Goal: Obtain resource: Download file/media

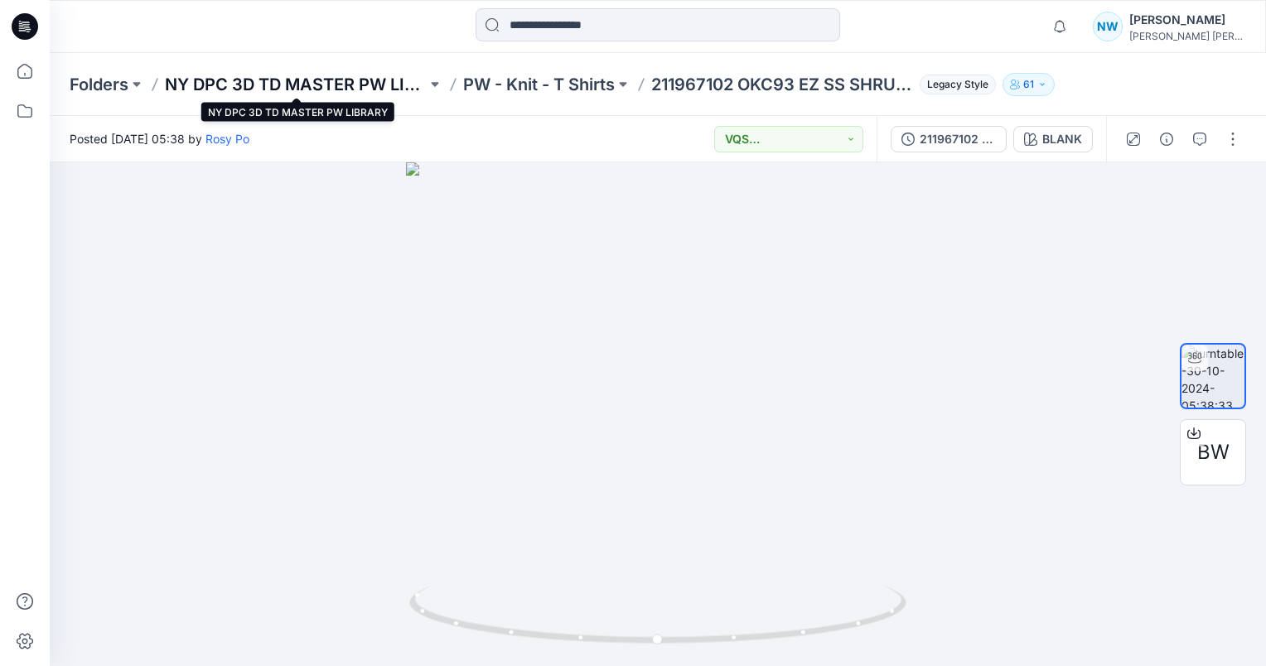
click at [341, 89] on p "NY DPC 3D TD MASTER PW LIBRARY" at bounding box center [296, 84] width 262 height 23
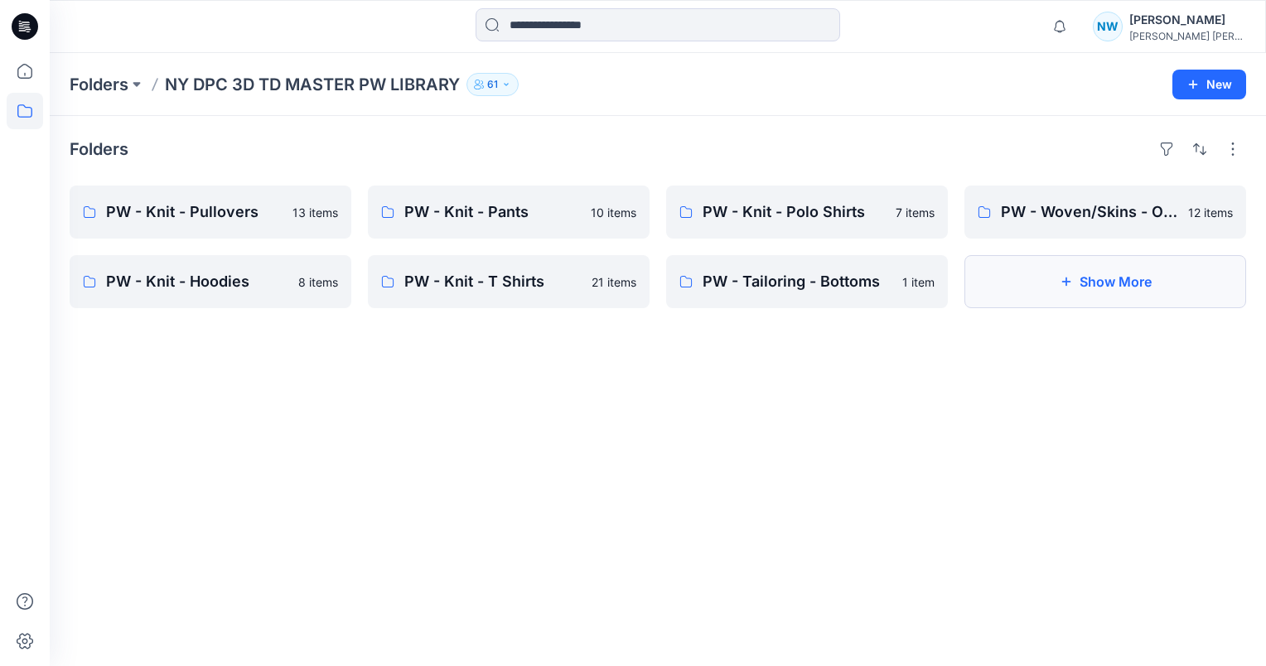
click at [1074, 263] on button "Show More" at bounding box center [1105, 281] width 282 height 53
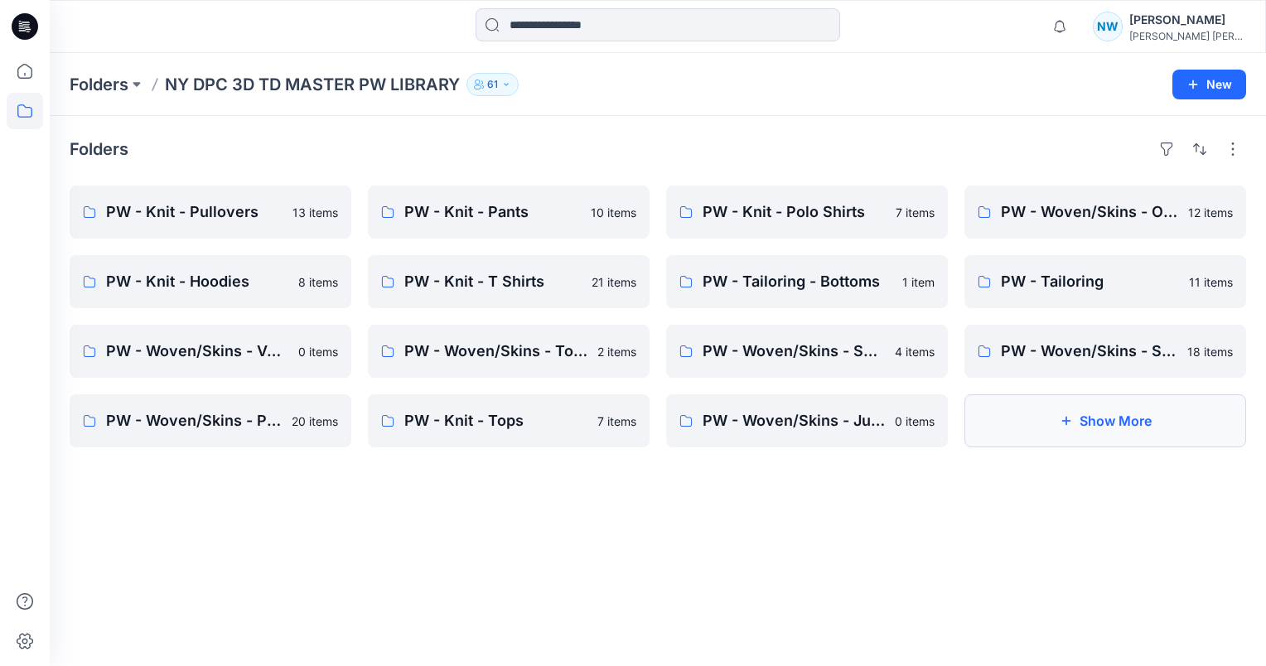
click at [1066, 403] on button "Show More" at bounding box center [1105, 420] width 282 height 53
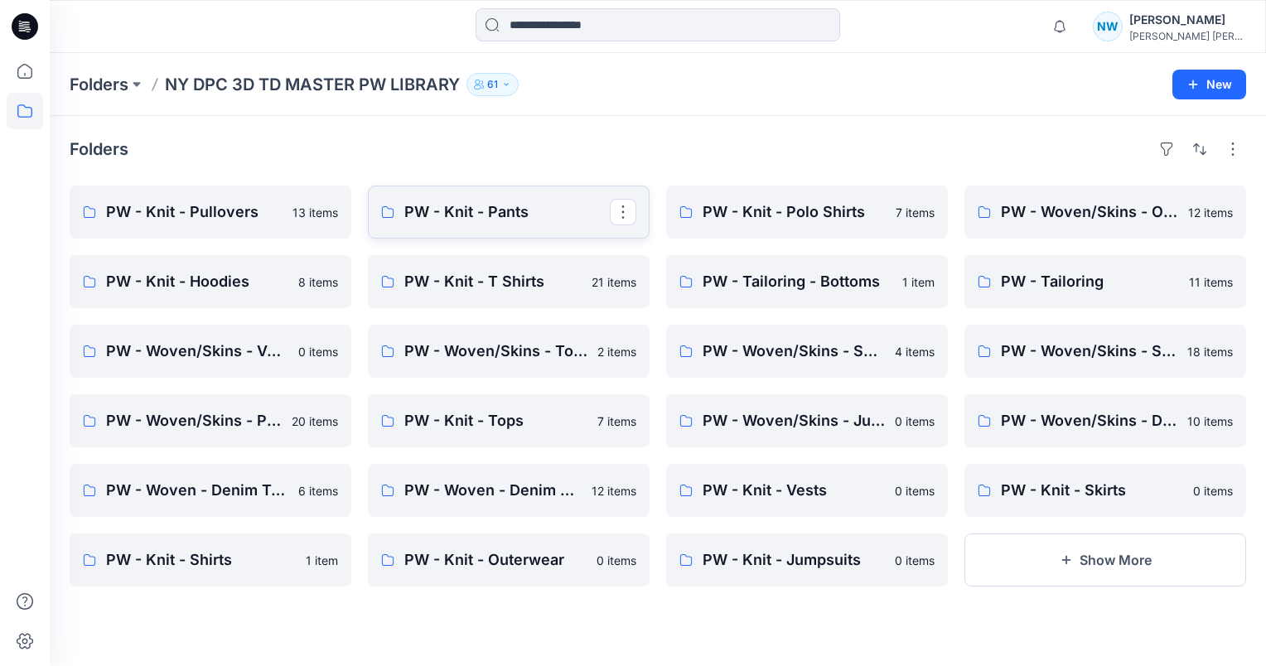
click at [510, 220] on p "PW - Knit - Pants" at bounding box center [506, 212] width 205 height 23
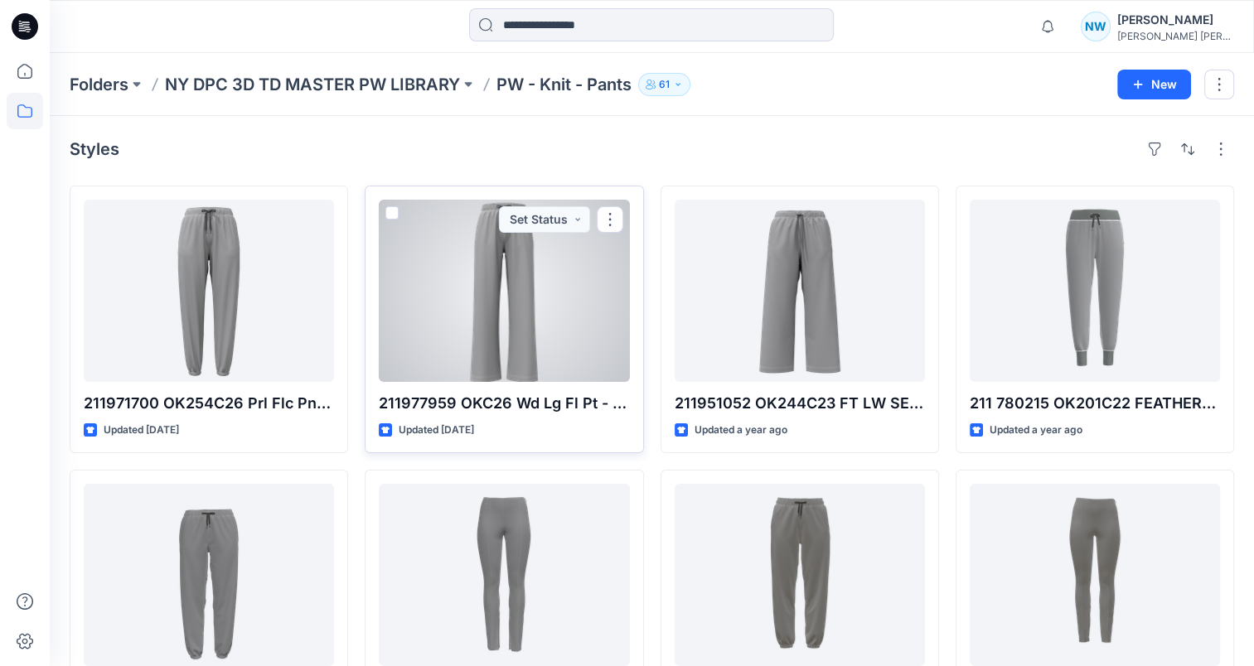
click at [463, 313] on div at bounding box center [504, 291] width 250 height 182
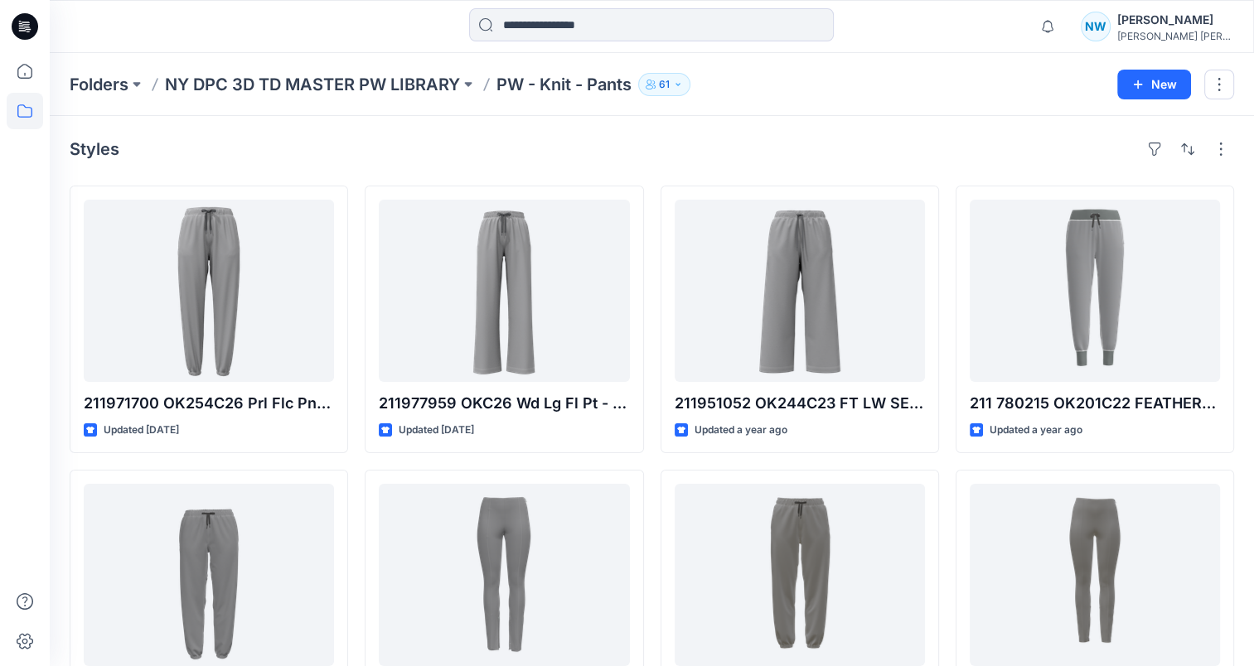
drag, startPoint x: 1110, startPoint y: 170, endPoint x: 791, endPoint y: 177, distance: 319.1
click at [1109, 170] on div "Styles 211971700 OK254C26 Prl Flc Pnt - OK254C26 ARCTIC FLEECE-PRL FLC PNTANKLE…" at bounding box center [652, 578] width 1204 height 925
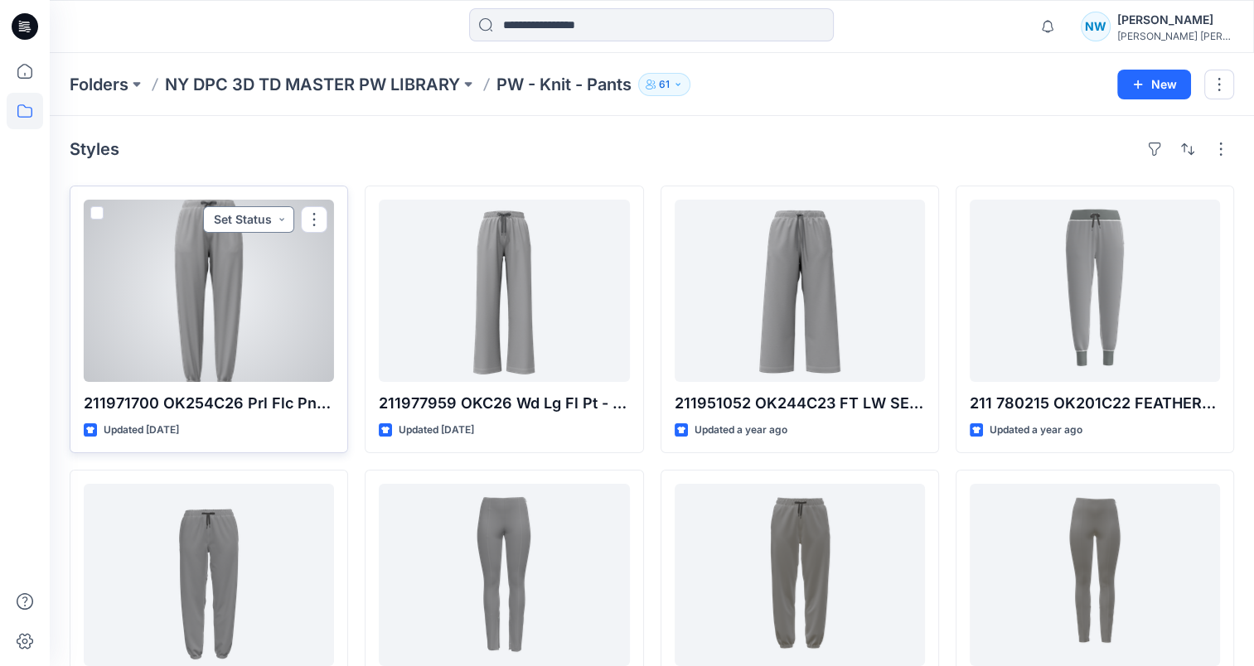
click at [259, 218] on button "Set Status" at bounding box center [248, 219] width 91 height 27
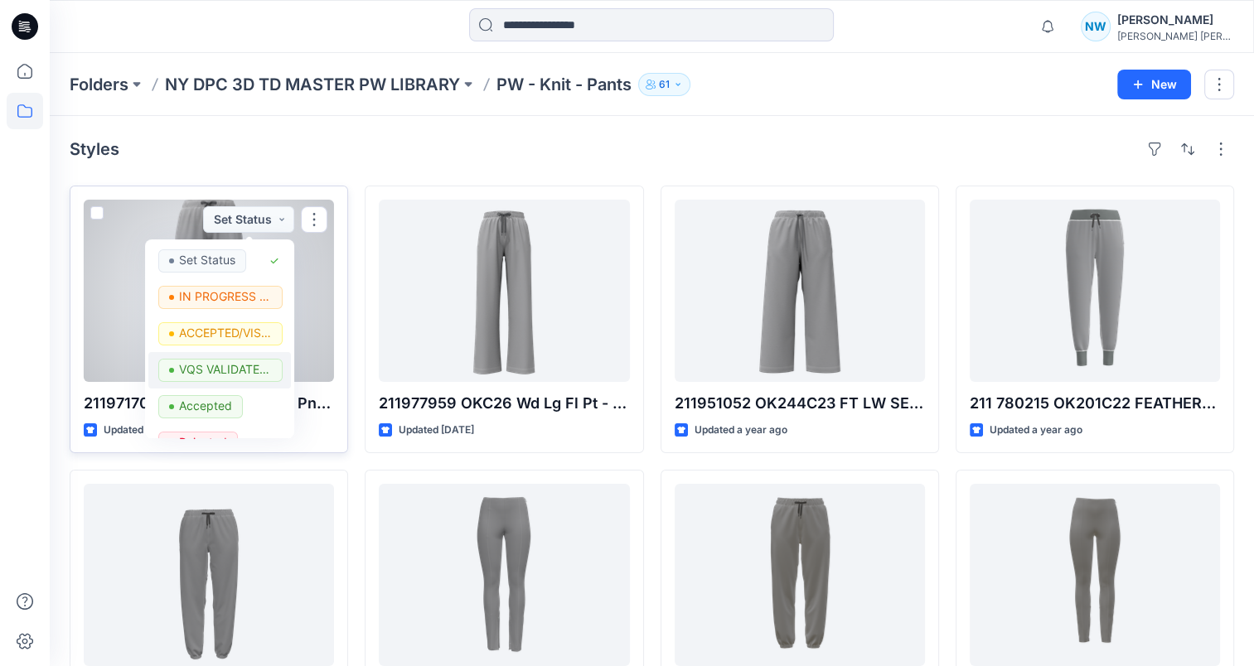
click at [248, 358] on button "VQS VALIDATED/BBSS" at bounding box center [219, 370] width 143 height 36
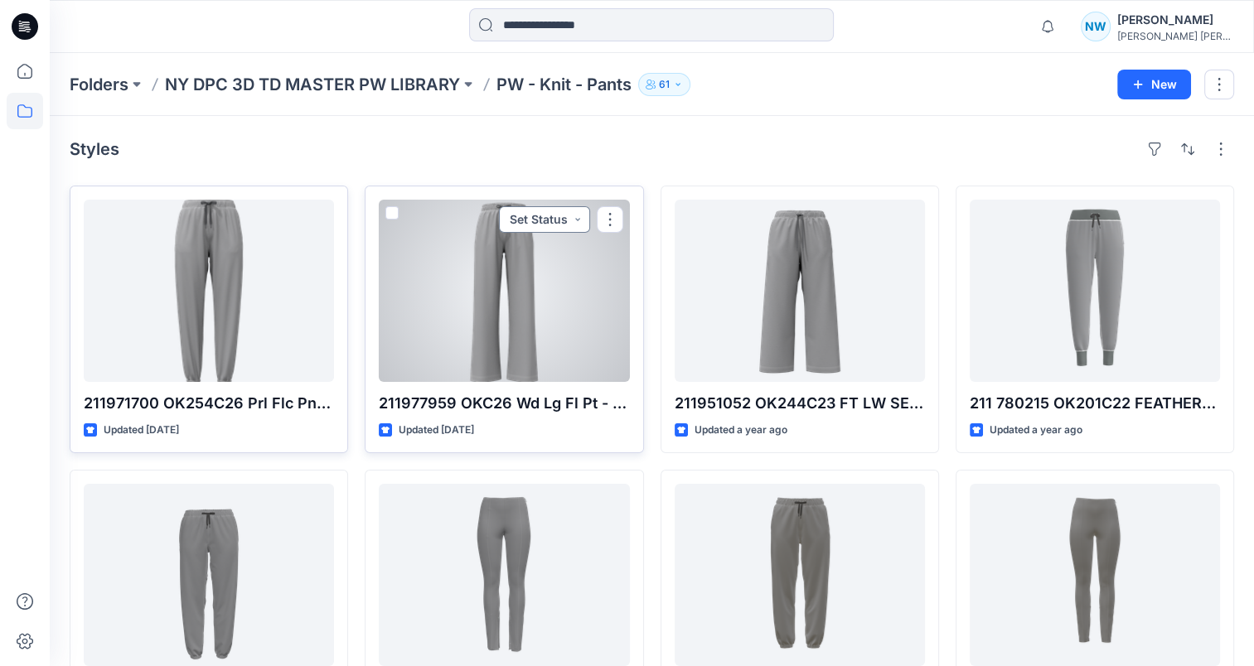
click at [580, 215] on button "Set Status" at bounding box center [544, 219] width 91 height 27
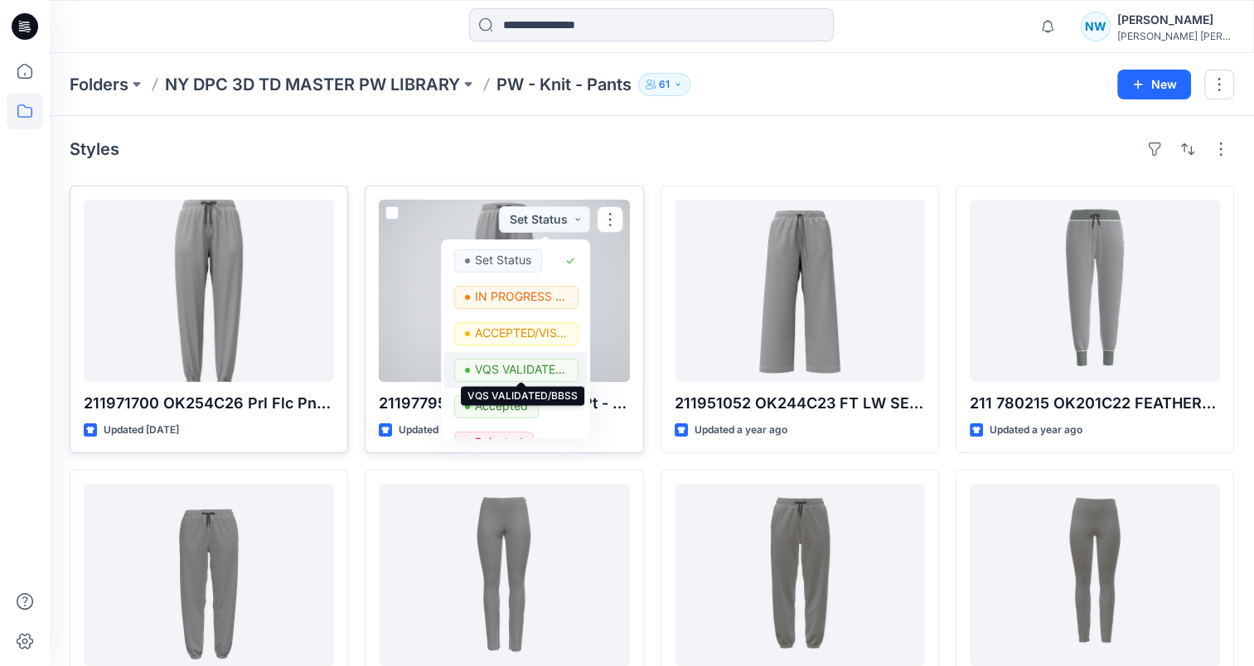
click at [517, 364] on p "VQS VALIDATED/BBSS" at bounding box center [521, 370] width 93 height 22
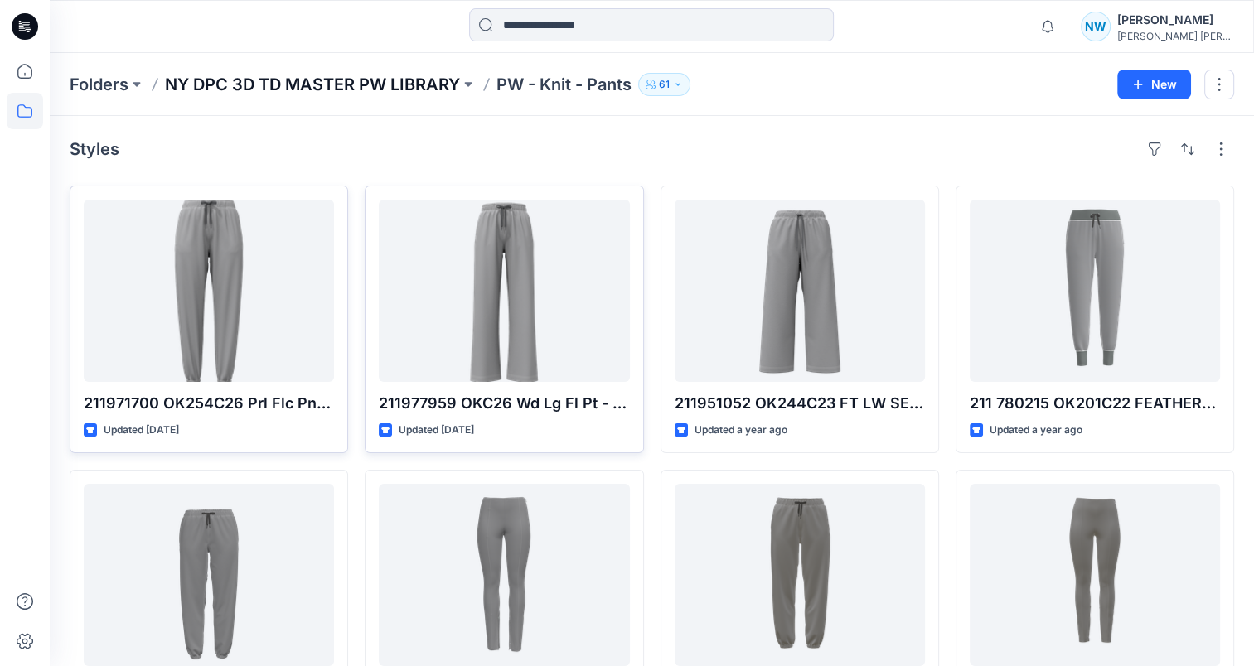
click at [437, 83] on p "NY DPC 3D TD MASTER PW LIBRARY" at bounding box center [312, 84] width 295 height 23
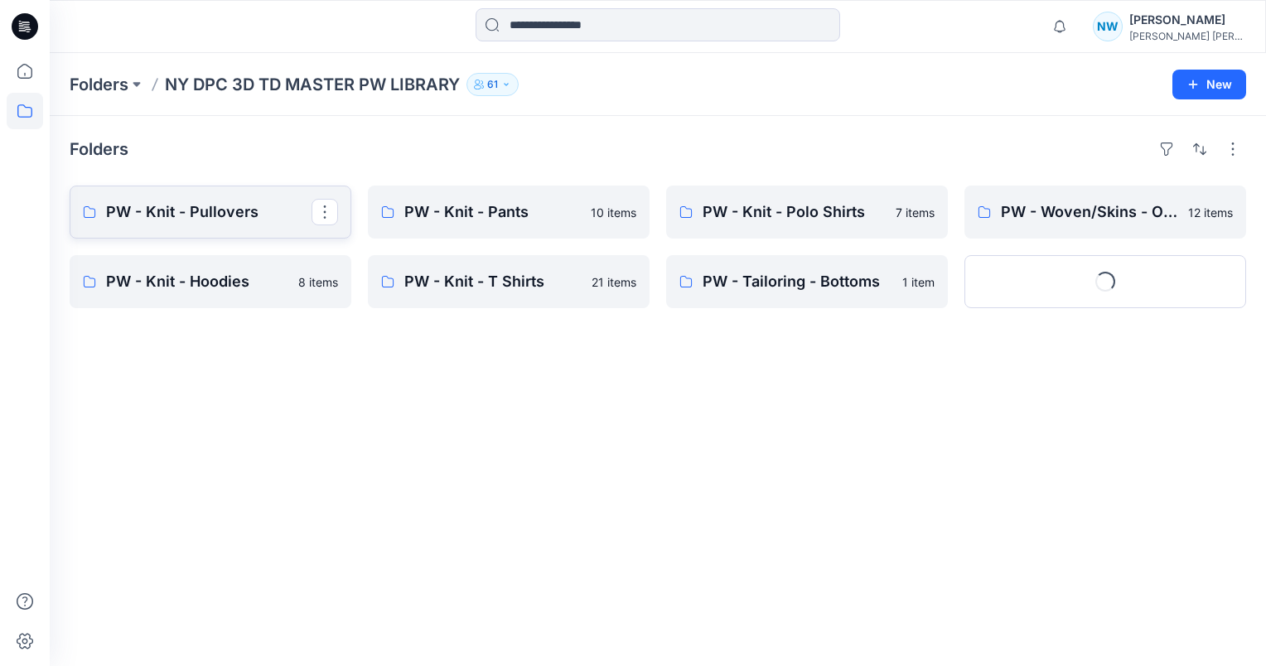
click at [265, 211] on p "PW - Knit - Pullovers" at bounding box center [208, 212] width 205 height 23
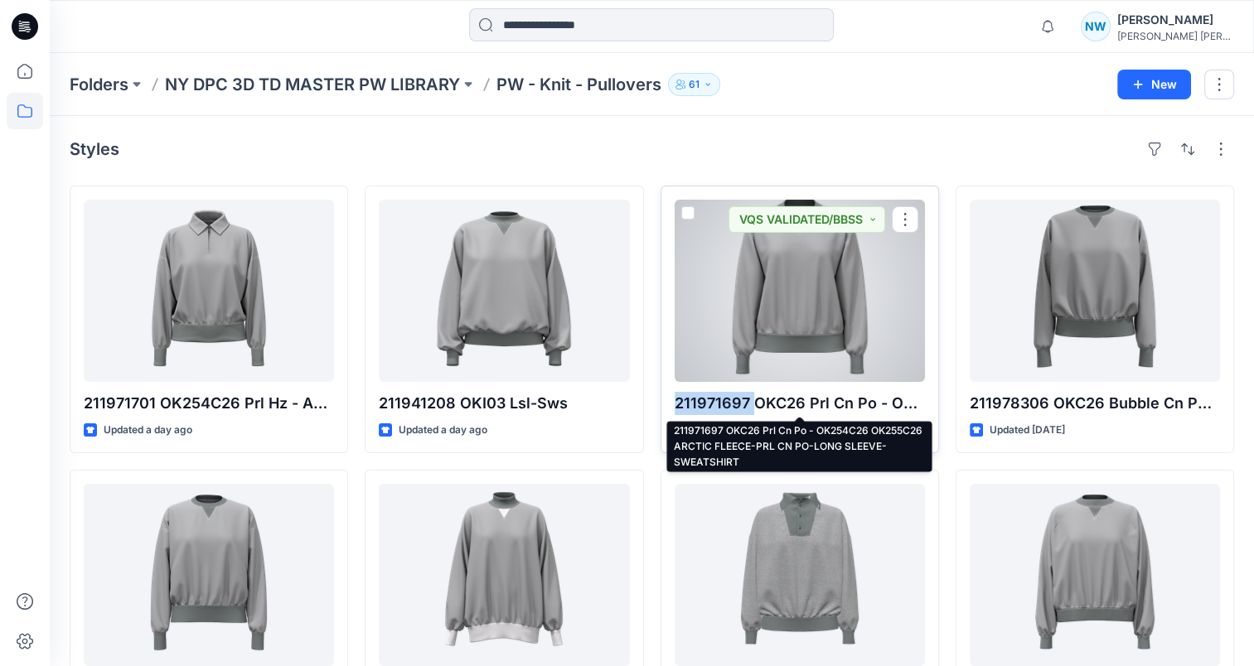
drag, startPoint x: 669, startPoint y: 401, endPoint x: 750, endPoint y: 394, distance: 80.7
click at [750, 394] on div "211971697 OKC26 Prl Cn Po - OK254C26 OK255C26 ARCTIC FLEECE-PRL CN PO-LONG SLEE…" at bounding box center [799, 320] width 278 height 268
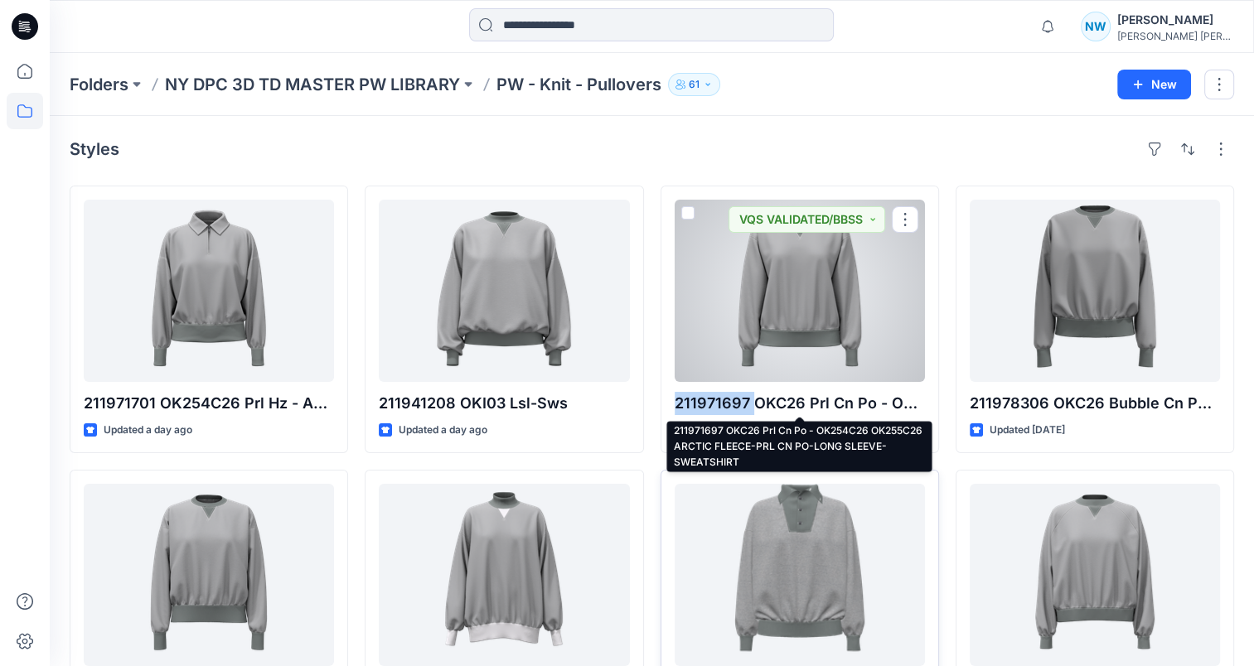
copy p "211971697"
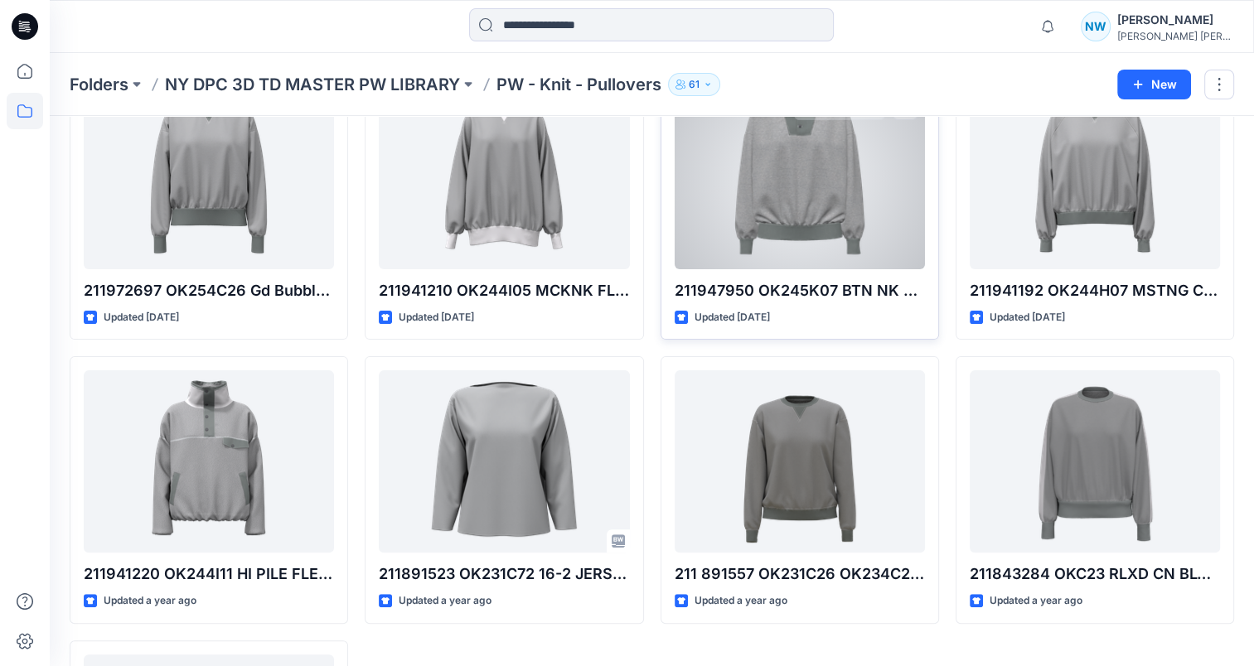
scroll to position [76, 0]
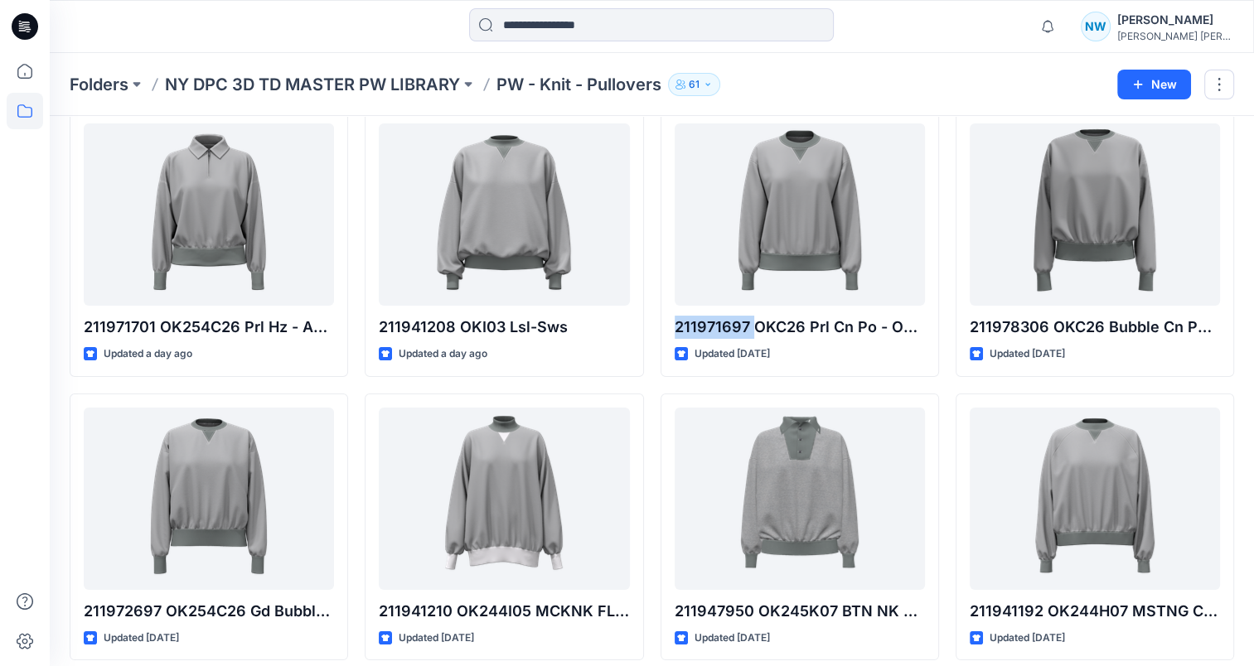
click at [415, 89] on p "NY DPC 3D TD MASTER PW LIBRARY" at bounding box center [312, 84] width 295 height 23
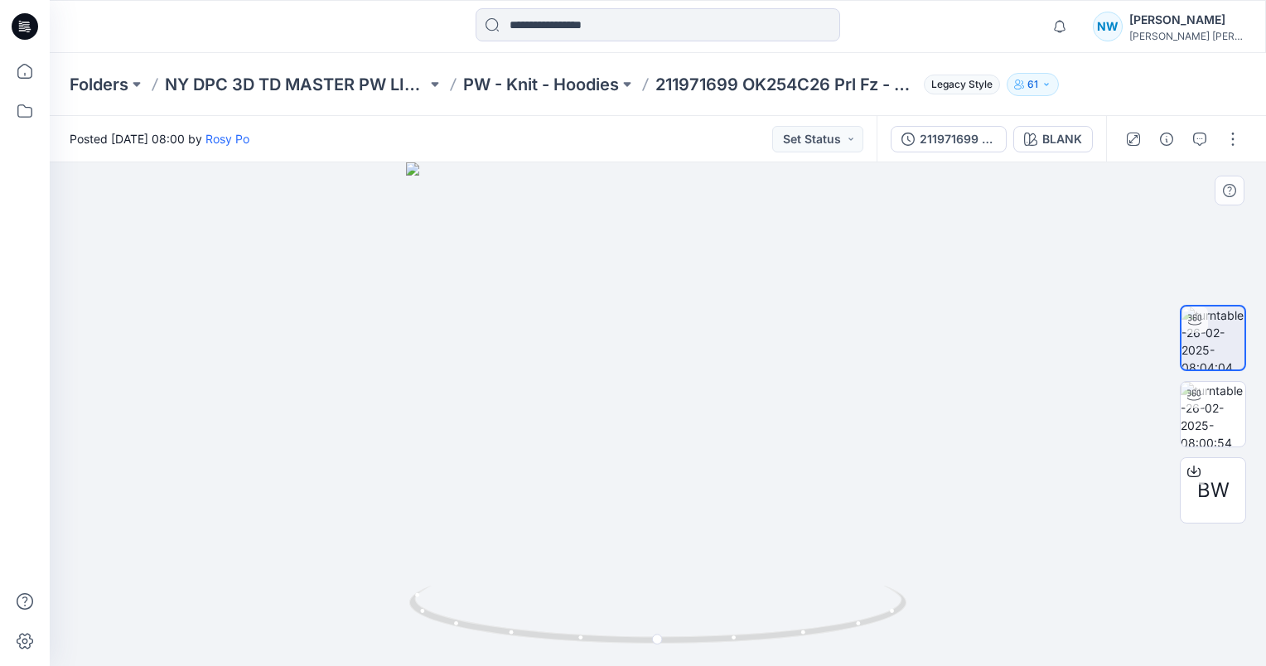
drag, startPoint x: 771, startPoint y: 471, endPoint x: 742, endPoint y: 466, distance: 29.6
click at [754, 468] on div at bounding box center [658, 414] width 1216 height 504
drag, startPoint x: 742, startPoint y: 466, endPoint x: 344, endPoint y: 437, distance: 398.7
click at [344, 437] on div at bounding box center [658, 414] width 1216 height 504
click at [616, 88] on p "PW - Knit - Hoodies" at bounding box center [541, 84] width 156 height 23
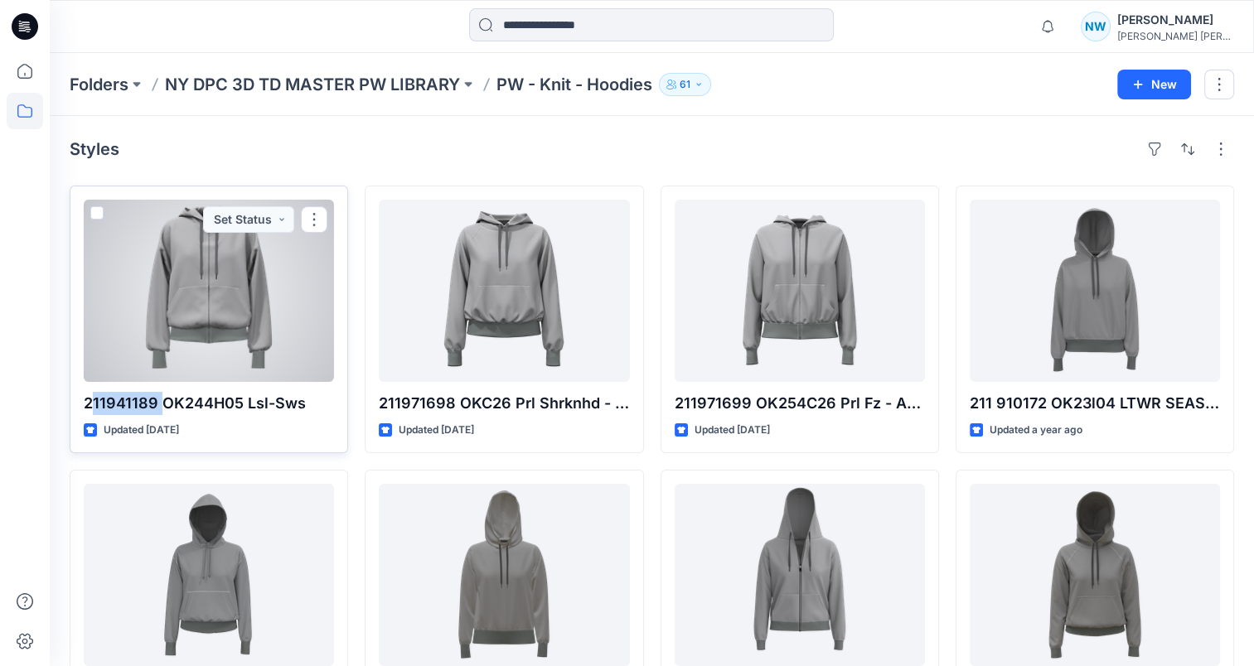
drag, startPoint x: 88, startPoint y: 411, endPoint x: 162, endPoint y: 408, distance: 73.8
click at [162, 408] on p "211941189 OK244H05 Lsl-Sws" at bounding box center [209, 403] width 250 height 23
click at [158, 403] on p "211941189 OK244H05 Lsl-Sws" at bounding box center [209, 403] width 250 height 23
drag, startPoint x: 159, startPoint y: 406, endPoint x: 298, endPoint y: 182, distance: 263.5
click at [84, 410] on p "211941189 OK244H05 Lsl-Sws" at bounding box center [209, 403] width 250 height 23
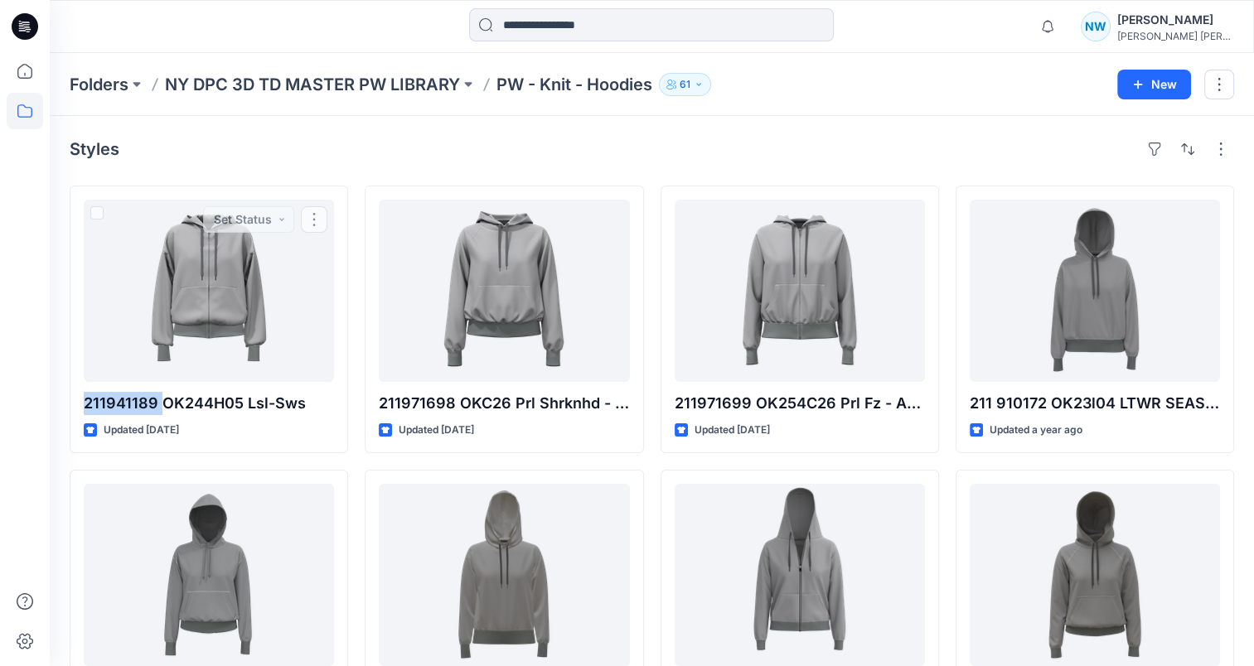
copy p "211941189"
click at [850, 123] on div "Styles 211941189 OK244H05 Lsl-Sws Updated 4 months ago 211 814467 OK201I05 FRSL…" at bounding box center [652, 436] width 1204 height 640
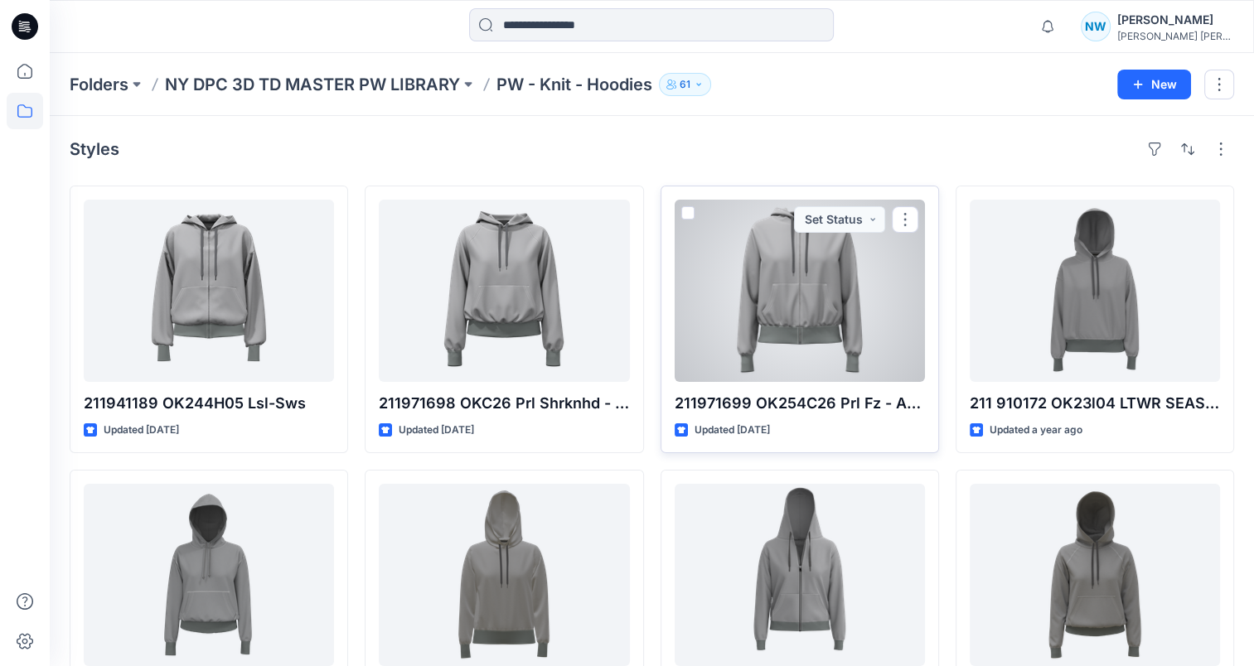
click at [797, 258] on div at bounding box center [799, 291] width 250 height 182
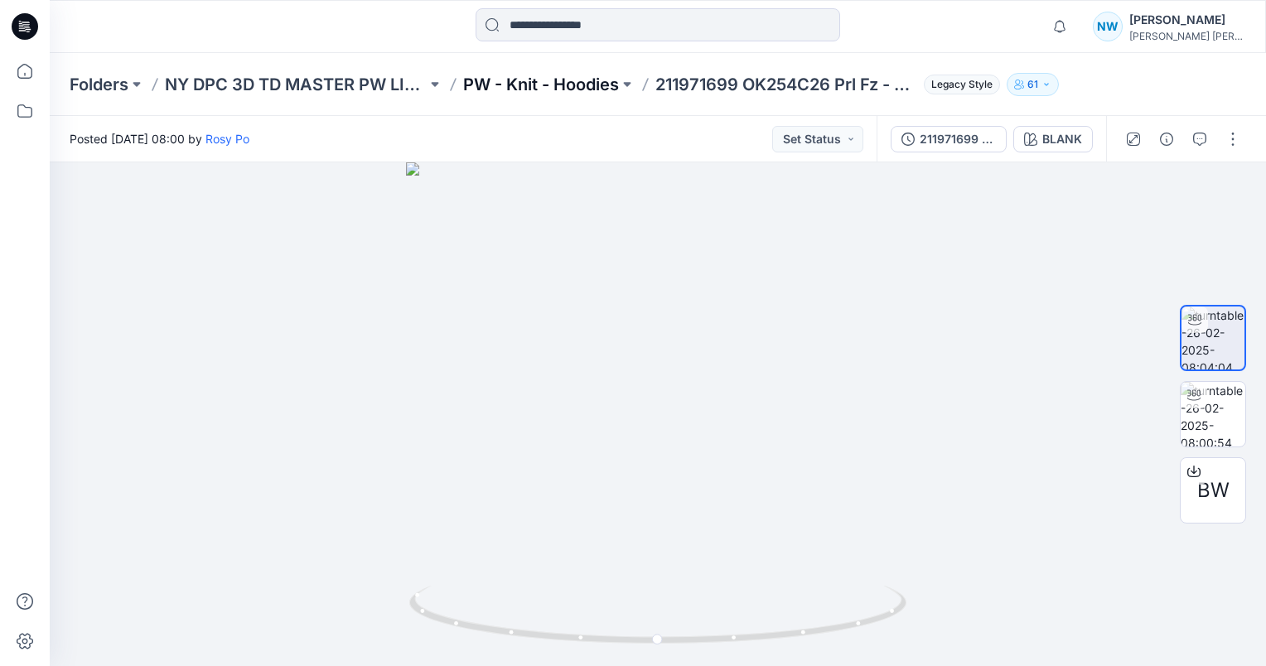
click at [600, 76] on p "PW - Knit - Hoodies" at bounding box center [541, 84] width 156 height 23
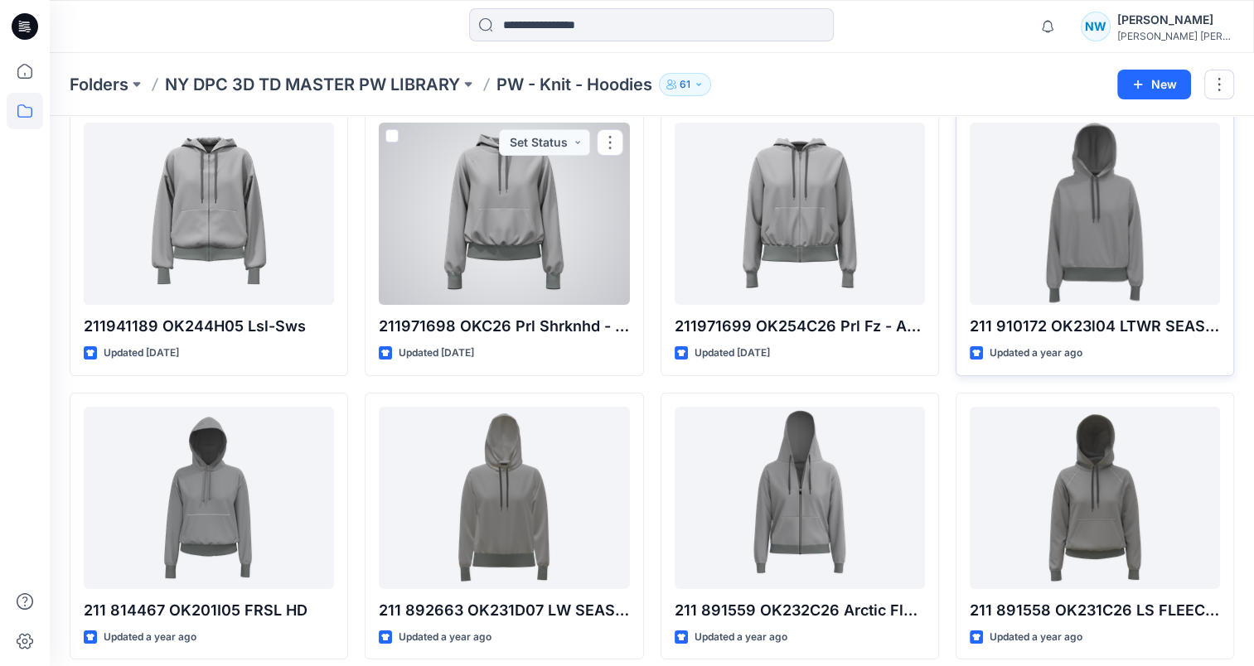
scroll to position [83, 0]
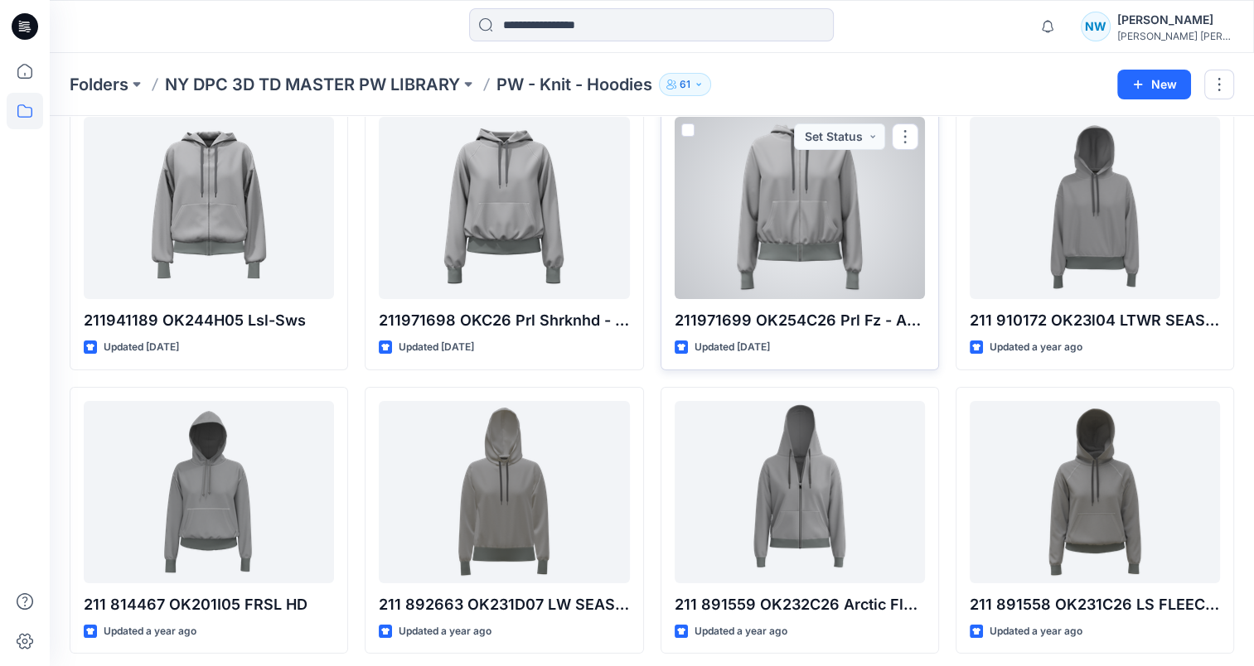
click at [833, 202] on div at bounding box center [799, 208] width 250 height 182
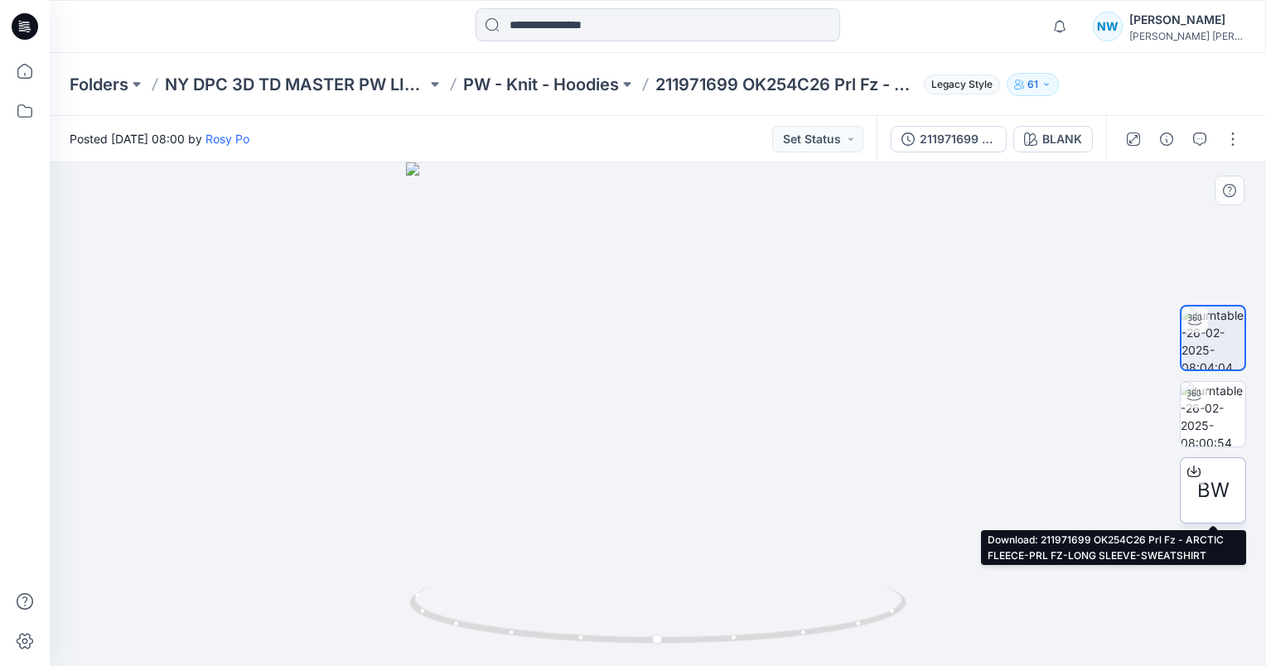
click at [1212, 507] on div "BW" at bounding box center [1213, 490] width 66 height 66
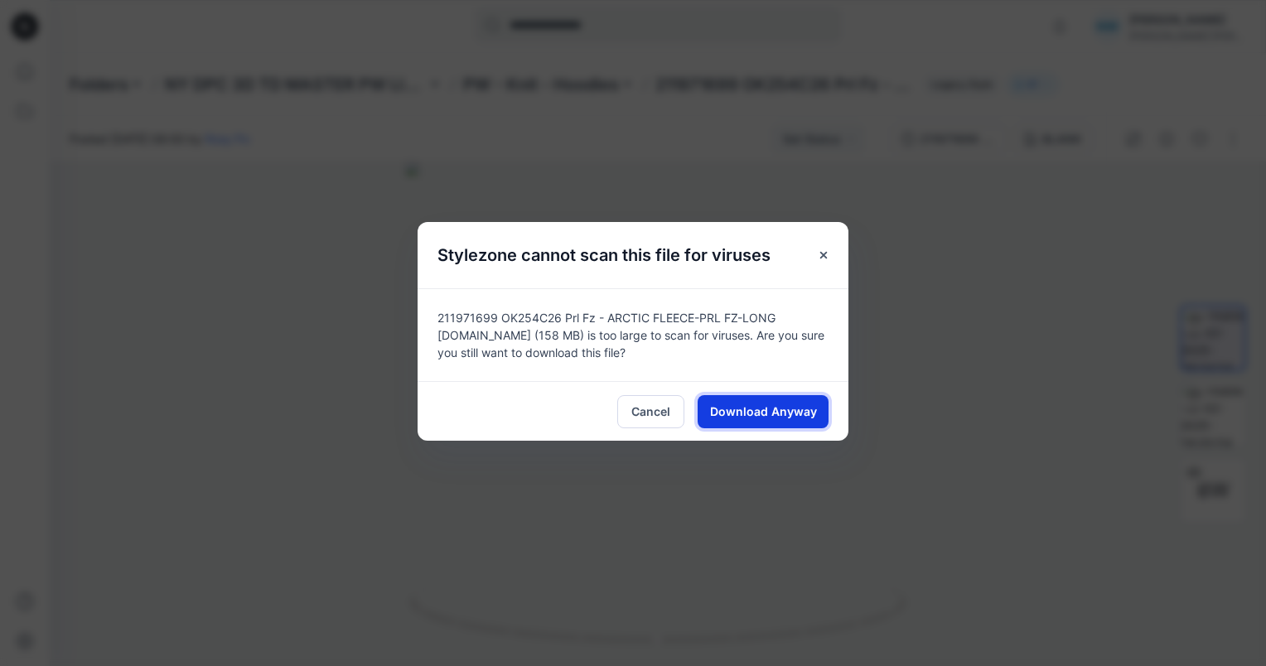
click at [797, 415] on span "Download Anyway" at bounding box center [763, 411] width 107 height 17
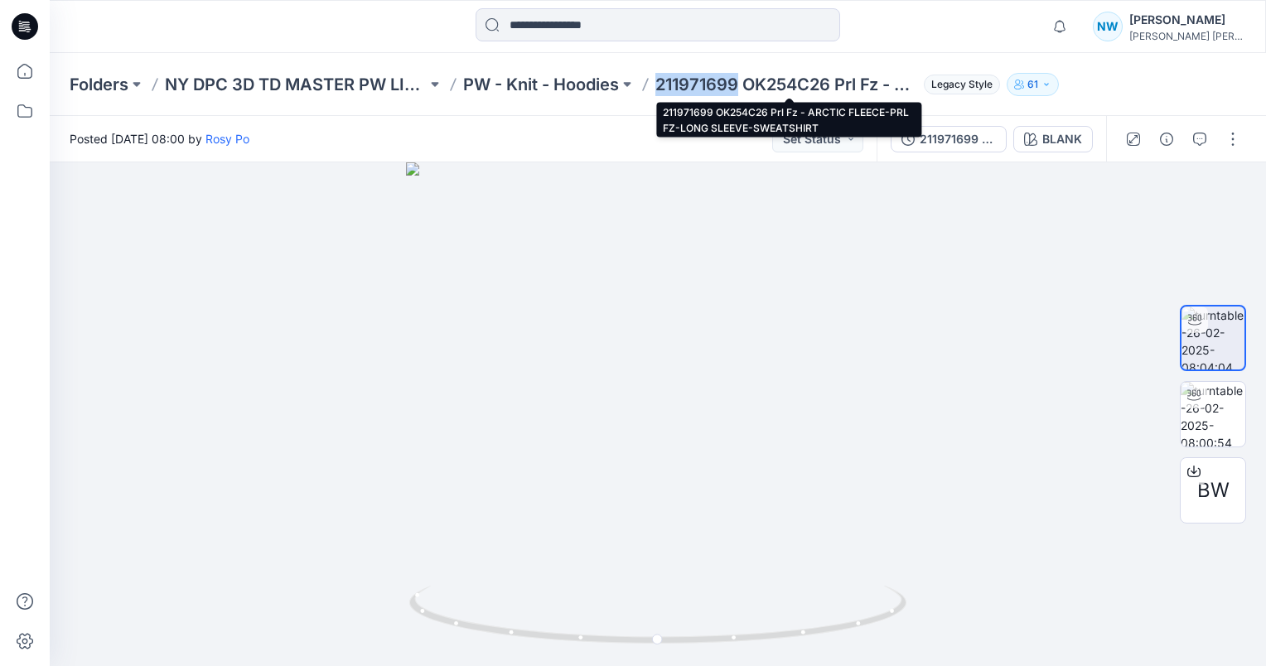
drag, startPoint x: 660, startPoint y: 96, endPoint x: 737, endPoint y: 89, distance: 77.4
click at [737, 89] on div "Folders NY DPC 3D TD MASTER PW LIBRARY PW - Knit - Hoodies 211971699 OK254C26 P…" at bounding box center [658, 84] width 1216 height 63
copy p "211971699"
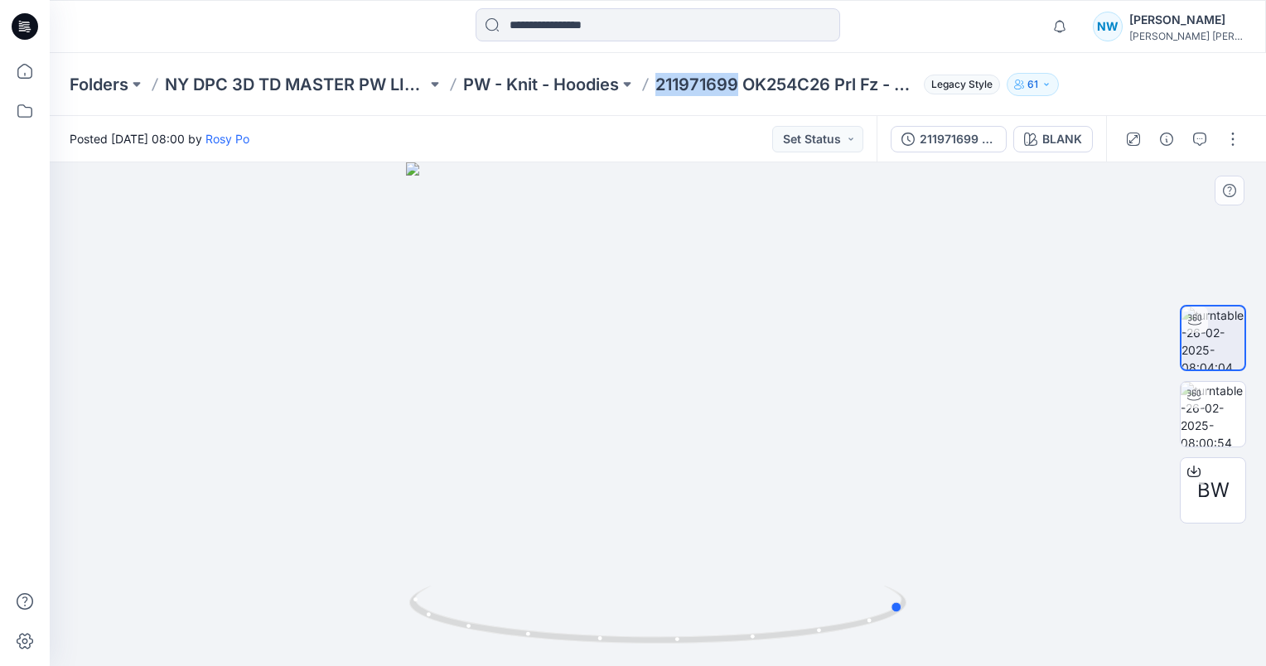
drag, startPoint x: 793, startPoint y: 454, endPoint x: 548, endPoint y: 444, distance: 244.6
click at [548, 444] on div at bounding box center [658, 414] width 1216 height 504
click at [602, 83] on p "PW - Knit - Hoodies" at bounding box center [541, 84] width 156 height 23
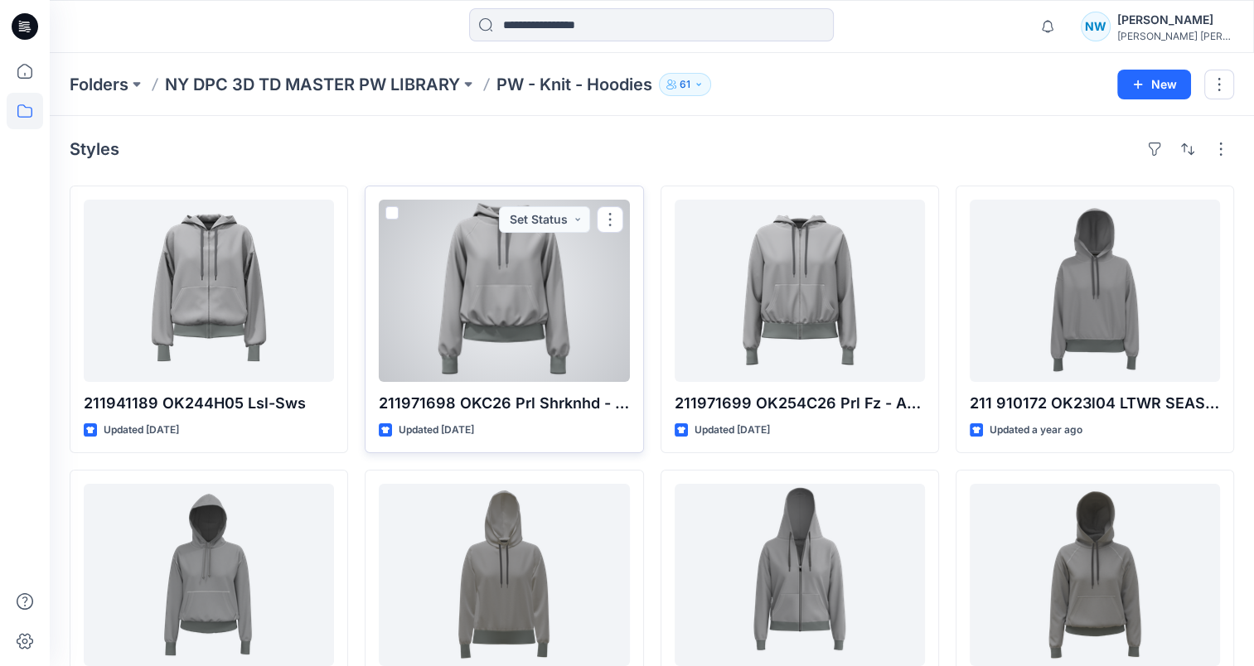
click at [568, 326] on div at bounding box center [504, 291] width 250 height 182
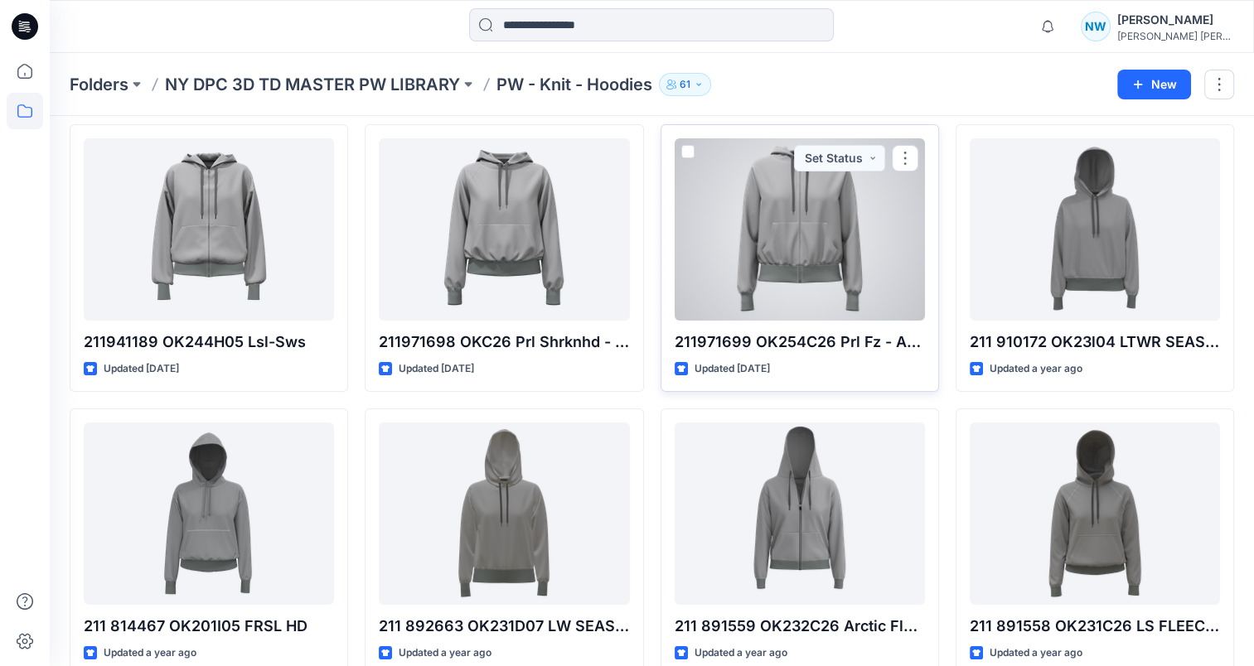
scroll to position [83, 0]
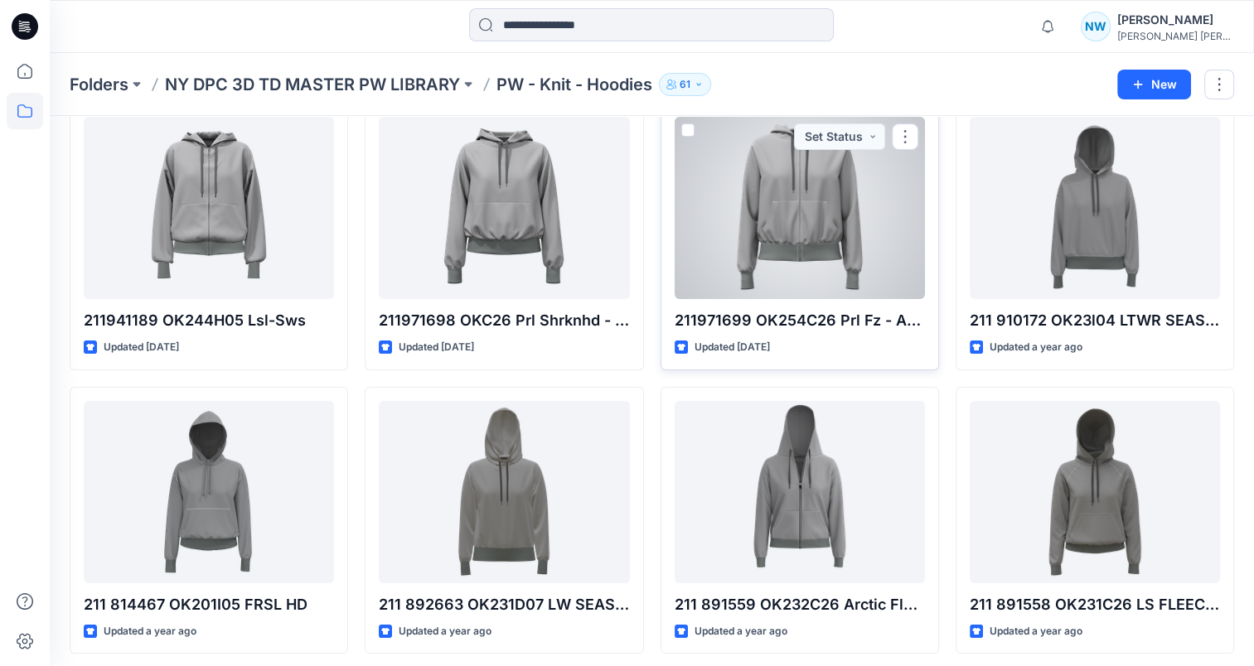
click at [858, 208] on div at bounding box center [799, 208] width 250 height 182
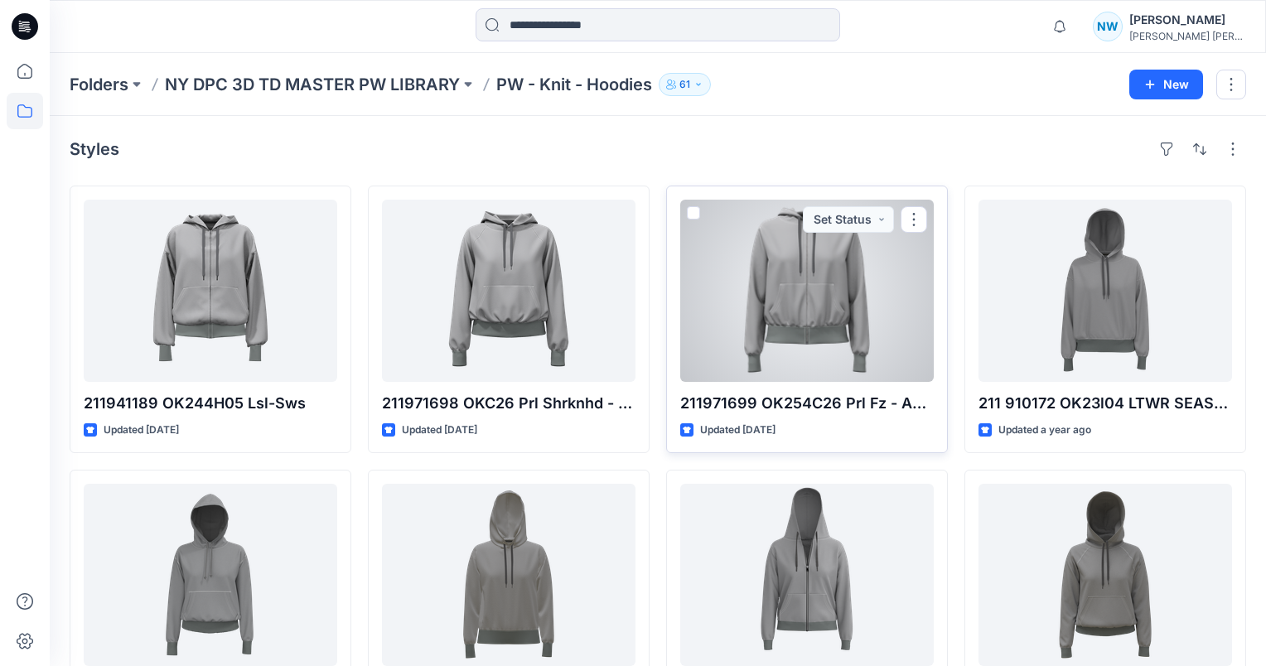
click at [858, 208] on div "Folders NY DPC 3D TD MASTER PW LIBRARY PW - Knit - Hoodies 61 New Styles 211941…" at bounding box center [658, 404] width 1216 height 703
